Goal: Navigation & Orientation: Find specific page/section

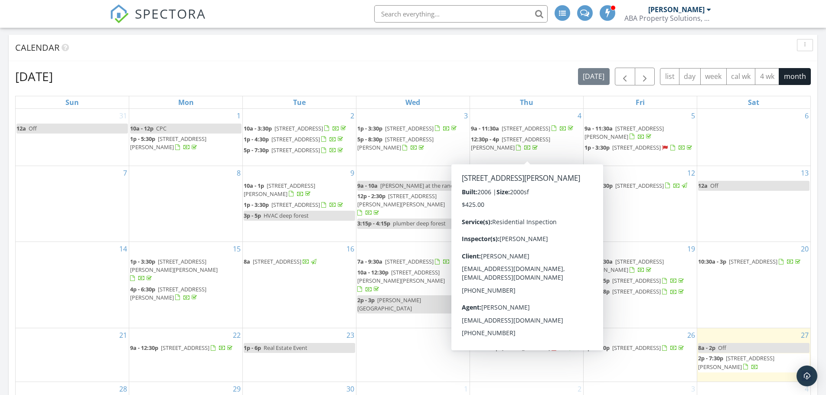
scroll to position [520, 0]
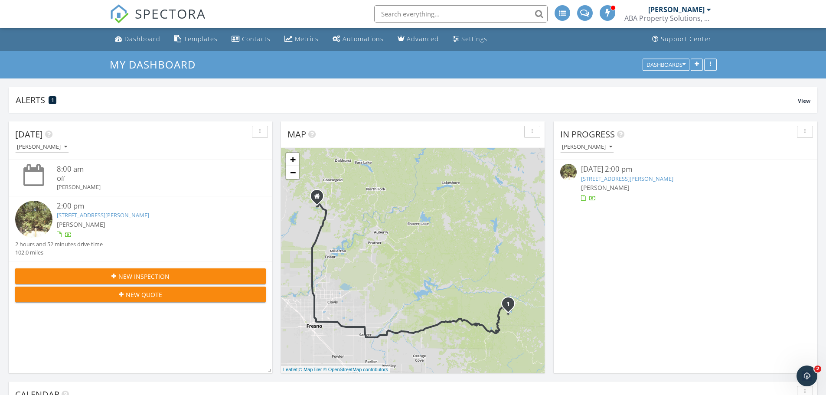
click at [611, 178] on link "65249 Fern St, Hume, CA 93628" at bounding box center [627, 179] width 92 height 8
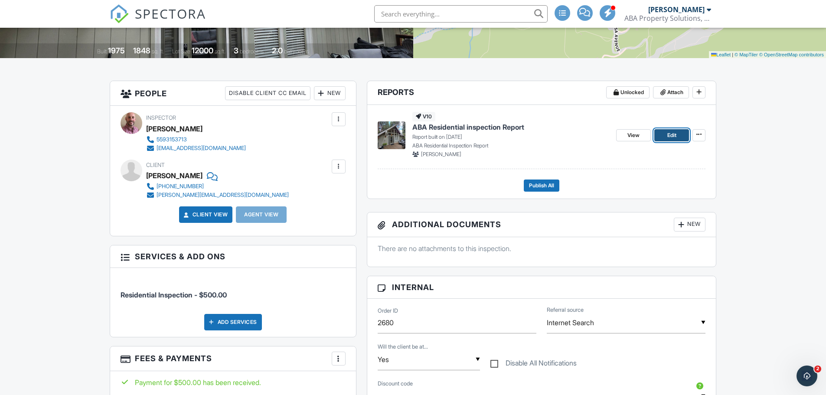
click at [670, 134] on span "Edit" at bounding box center [671, 135] width 9 height 9
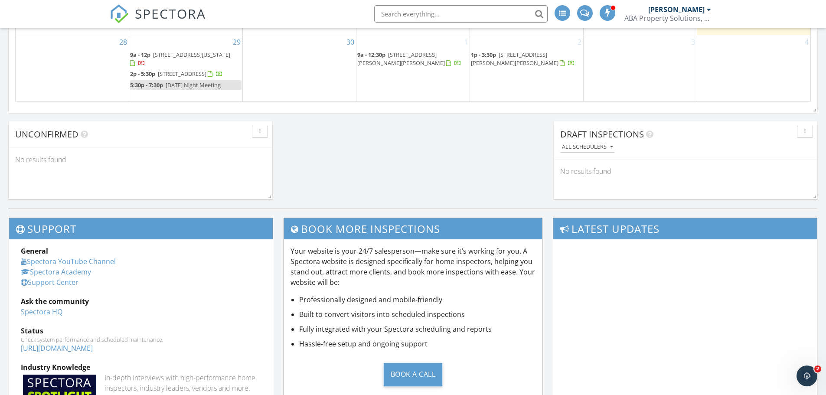
scroll to position [520, 0]
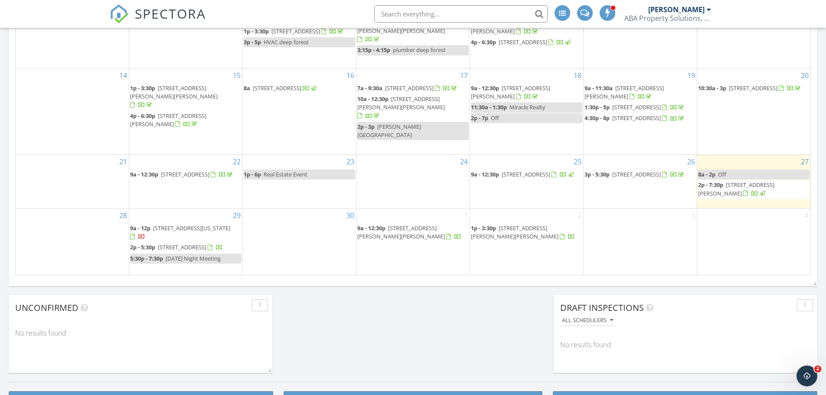
click at [186, 228] on span "31548 Delaware Rd, Coarsegold 93614" at bounding box center [191, 228] width 77 height 8
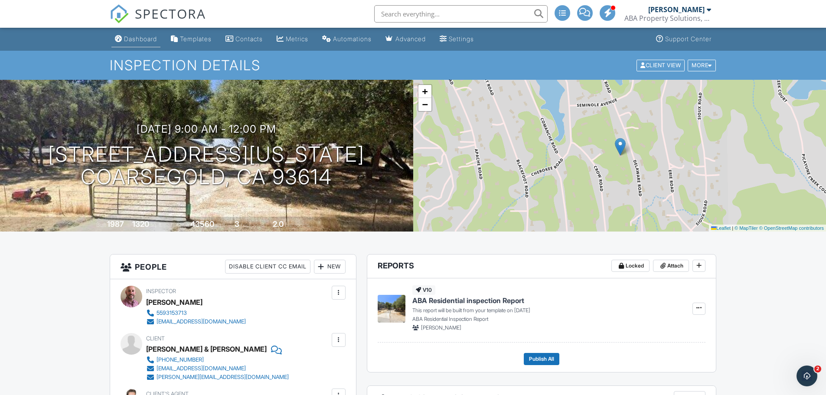
click at [151, 43] on link "Dashboard" at bounding box center [135, 39] width 49 height 16
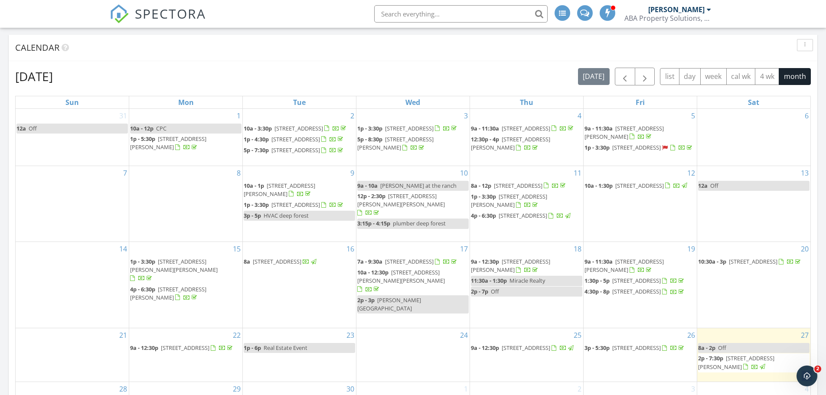
scroll to position [520, 0]
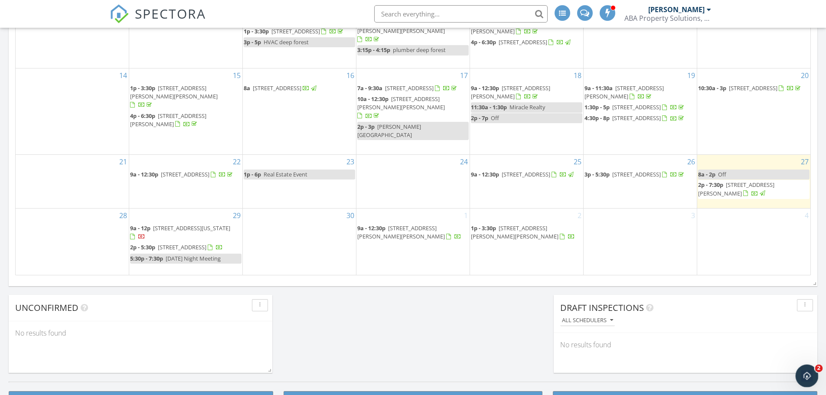
click at [801, 375] on icon "Open Intercom Messenger" at bounding box center [806, 375] width 14 height 14
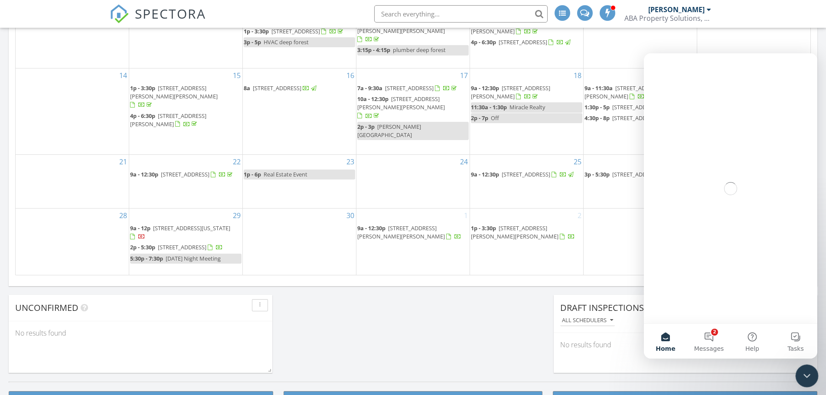
scroll to position [0, 0]
click at [712, 340] on button "2 Messages" at bounding box center [708, 341] width 43 height 35
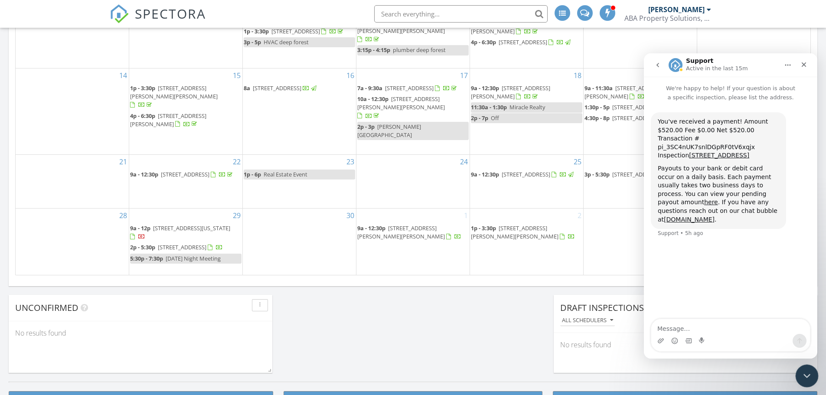
click at [810, 375] on icon "Close Intercom Messenger" at bounding box center [806, 374] width 10 height 10
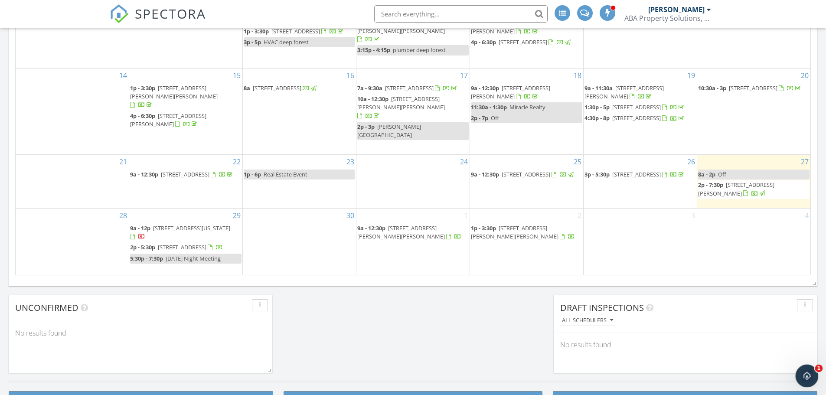
drag, startPoint x: 804, startPoint y: 369, endPoint x: 805, endPoint y: 365, distance: 4.4
click at [804, 368] on icon "Open Intercom Messenger" at bounding box center [806, 375] width 14 height 14
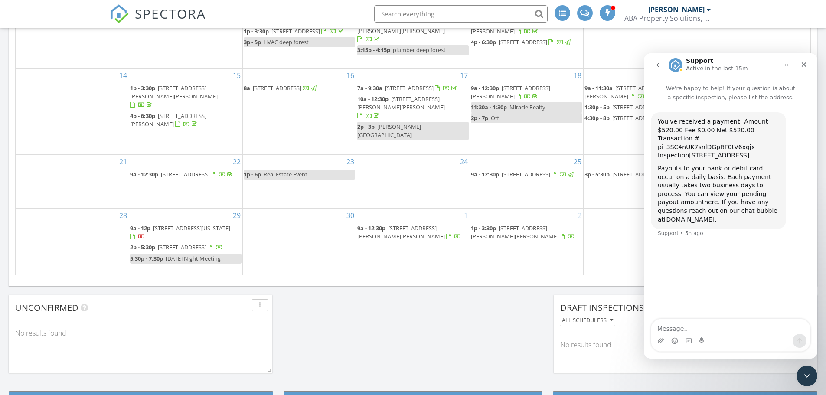
click at [676, 66] on img "Intercom messenger" at bounding box center [676, 65] width 14 height 14
click at [657, 66] on icon "go back" at bounding box center [657, 65] width 7 height 7
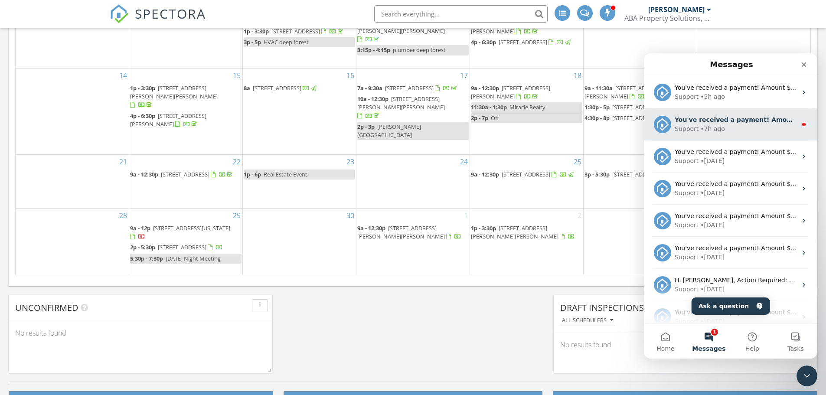
click at [724, 128] on div "Support • 7h ago" at bounding box center [736, 128] width 122 height 9
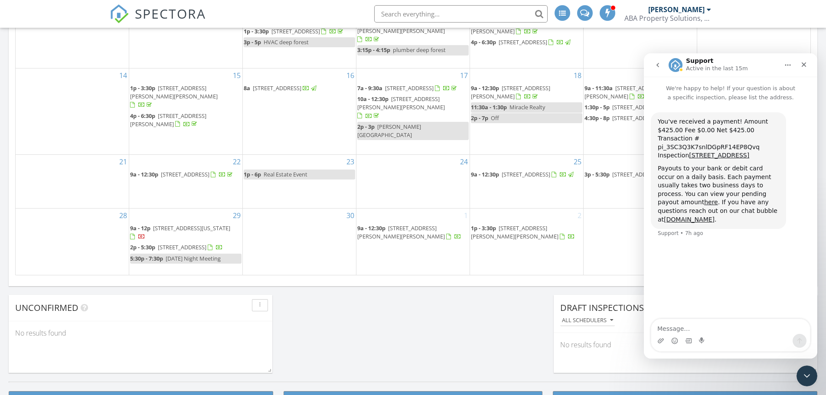
scroll to position [347, 0]
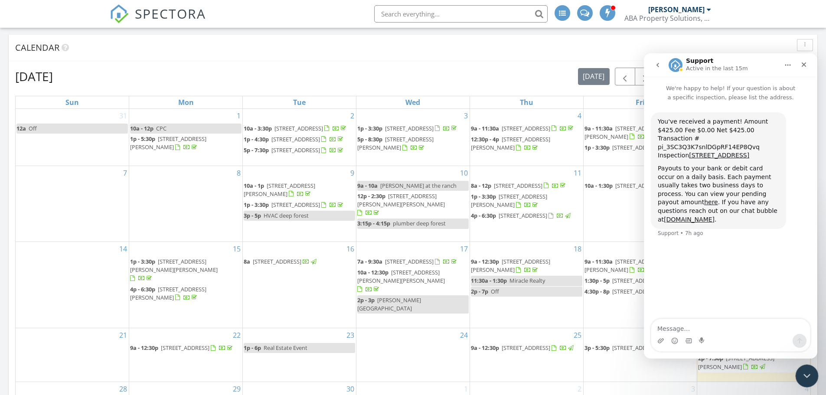
click at [808, 378] on icon "Close Intercom Messenger" at bounding box center [806, 374] width 10 height 10
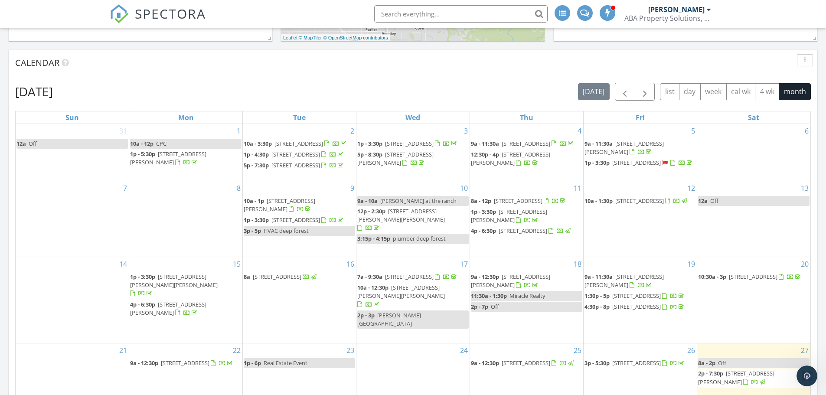
scroll to position [478, 0]
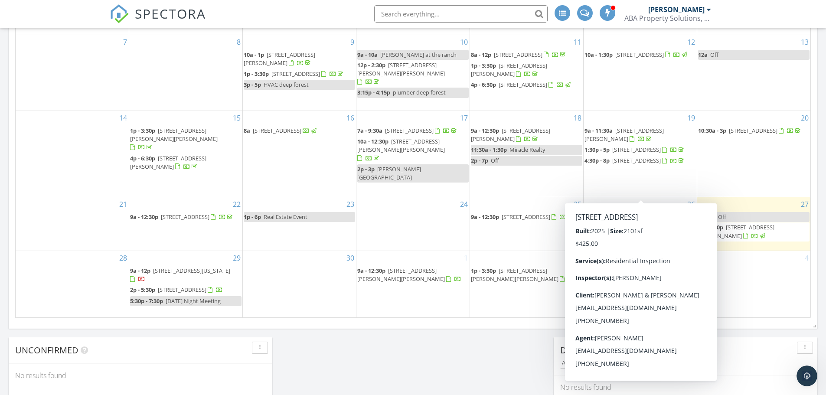
click at [464, 356] on div "Today Robert Barr 8:00 am Off Robert Barr 2:00 pm 65249 Fern St, Hume, CA 93628…" at bounding box center [413, 29] width 826 height 789
